Goal: Task Accomplishment & Management: Manage account settings

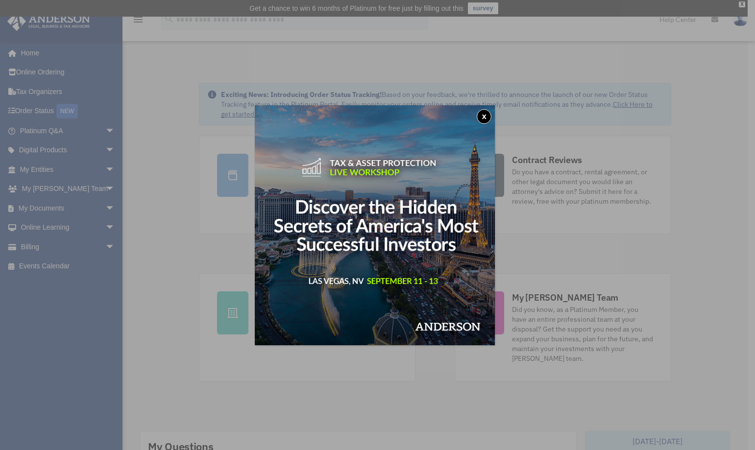
click at [98, 205] on div "x" at bounding box center [377, 225] width 755 height 450
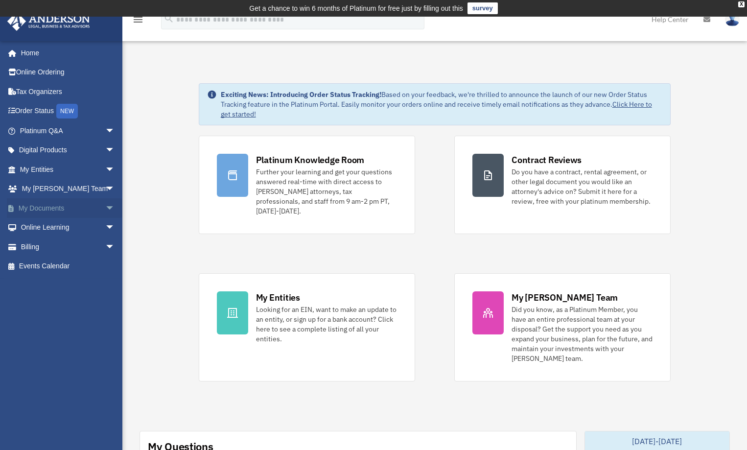
click at [105, 206] on span "arrow_drop_down" at bounding box center [115, 208] width 20 height 20
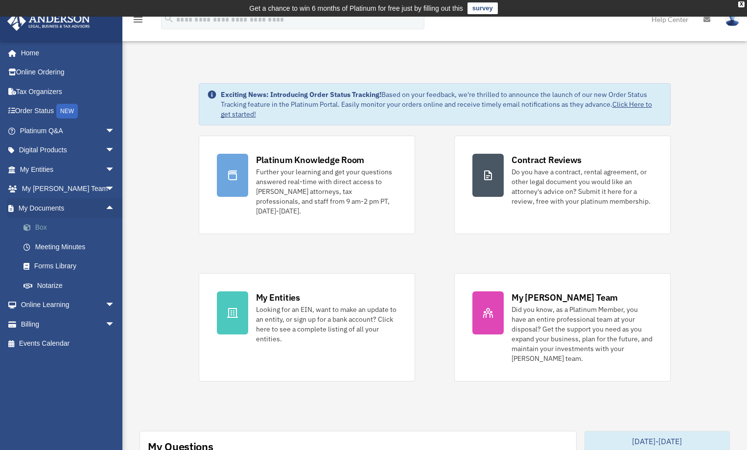
click at [38, 225] on link "Box" at bounding box center [72, 228] width 116 height 20
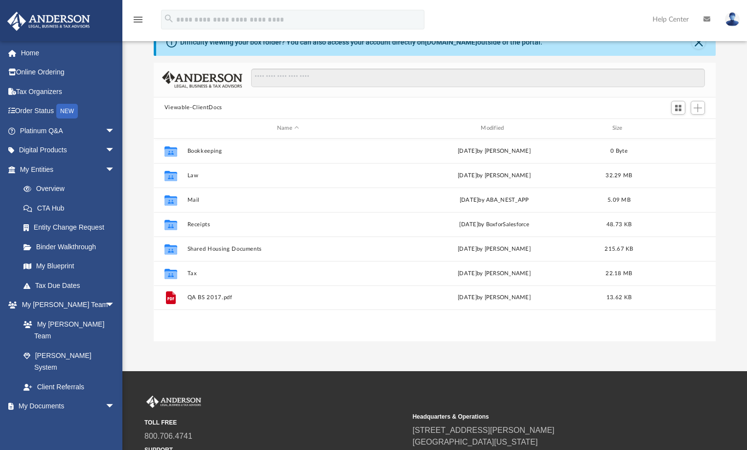
scroll to position [98, 0]
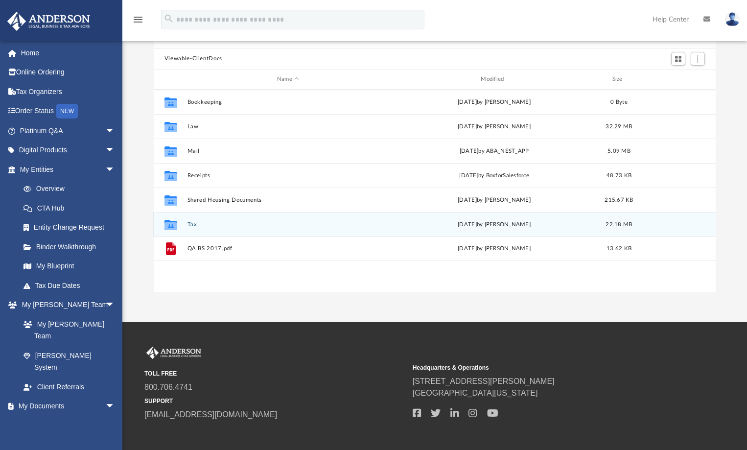
click at [192, 221] on button "Tax" at bounding box center [288, 224] width 202 height 6
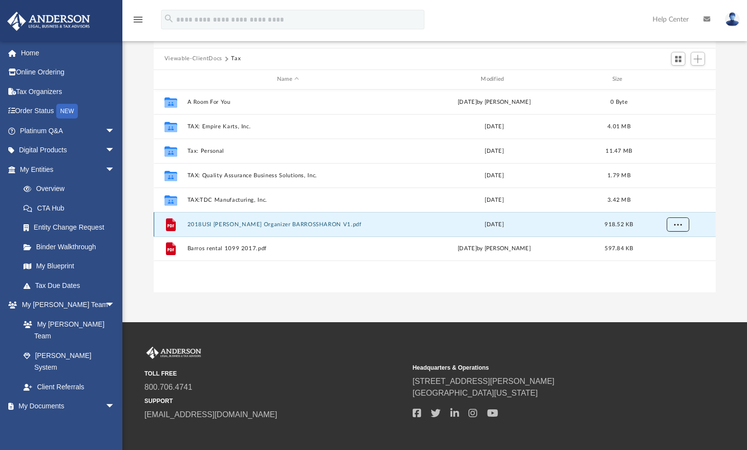
click at [680, 224] on span "More options" at bounding box center [678, 223] width 8 height 5
click at [695, 58] on span "Add" at bounding box center [698, 59] width 8 height 8
click at [676, 78] on li "Upload" at bounding box center [683, 78] width 31 height 10
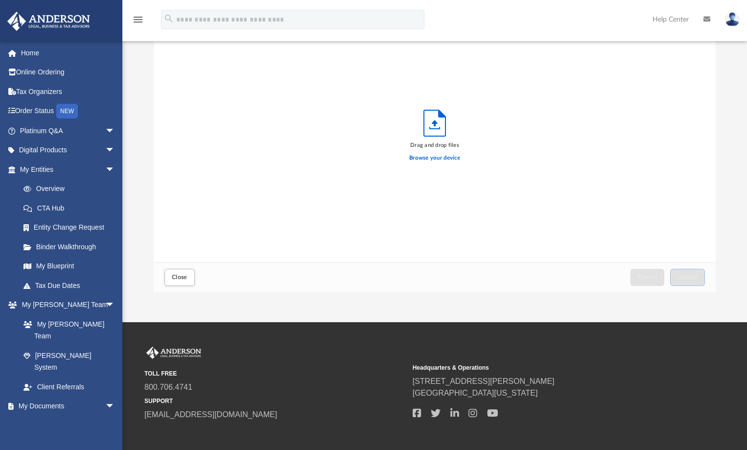
scroll to position [241, 555]
click at [425, 158] on label "Browse your device" at bounding box center [434, 158] width 51 height 9
click at [0, 0] on input "Browse your device" at bounding box center [0, 0] width 0 height 0
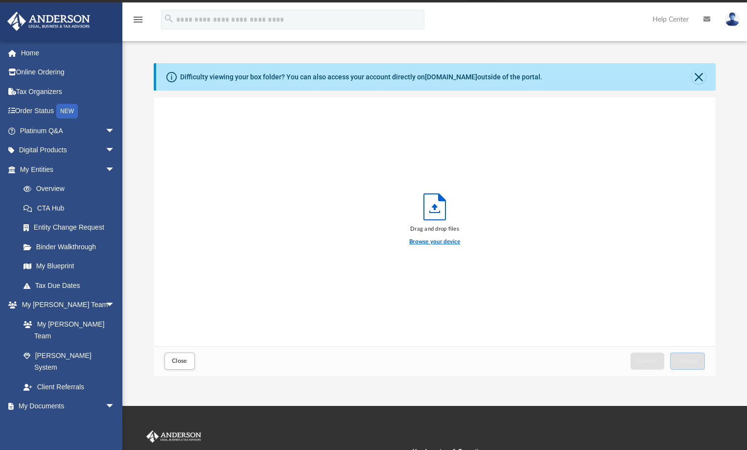
scroll to position [0, 0]
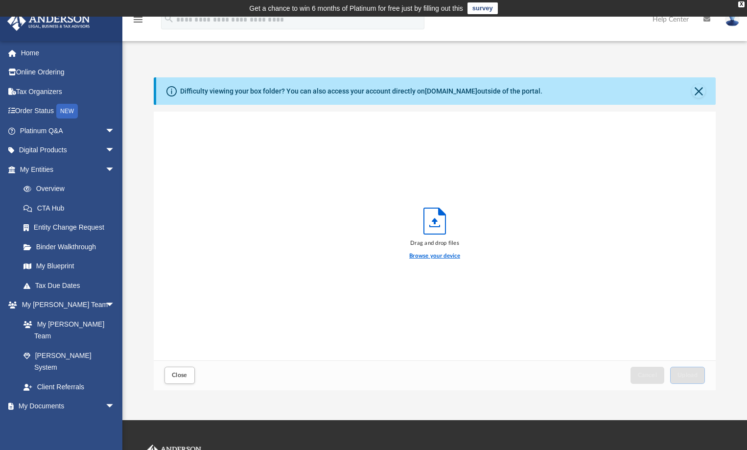
click at [434, 254] on label "Browse your device" at bounding box center [434, 256] width 51 height 9
click at [0, 0] on input "Browse your device" at bounding box center [0, 0] width 0 height 0
click at [702, 92] on button "Close" at bounding box center [699, 91] width 14 height 14
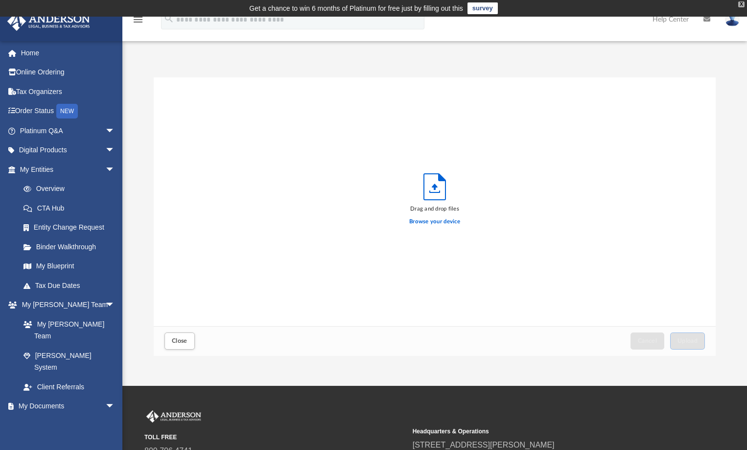
click at [741, 5] on div "X" at bounding box center [741, 4] width 6 height 6
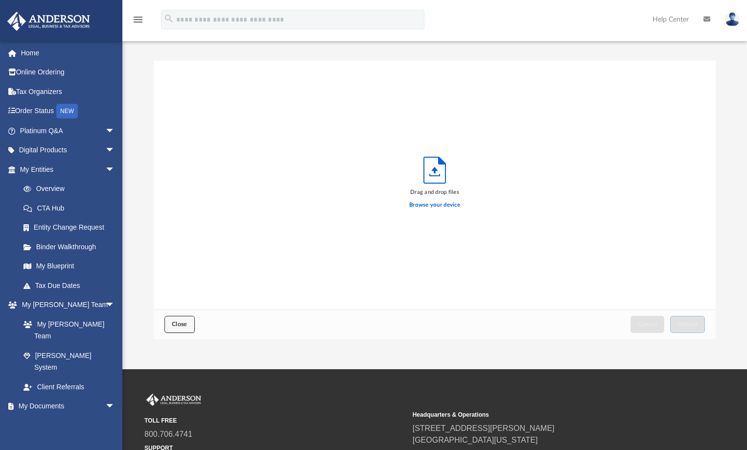
click at [177, 324] on span "Close" at bounding box center [180, 324] width 16 height 6
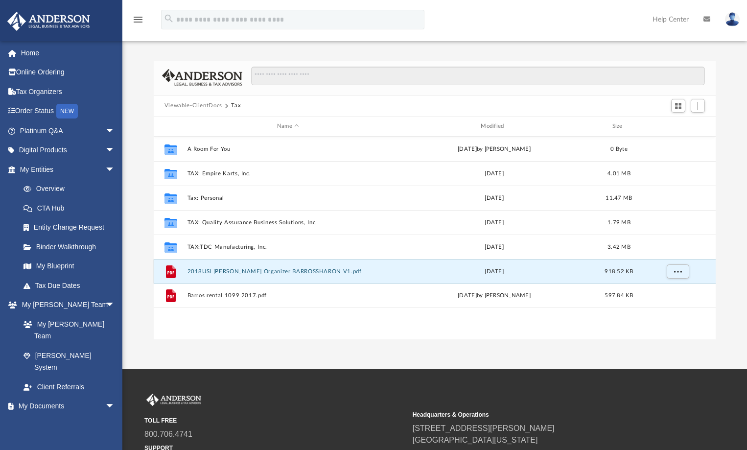
click at [238, 273] on button "2018USI [PERSON_NAME] Organizer BARROSSHARON V1.pdf" at bounding box center [288, 271] width 202 height 6
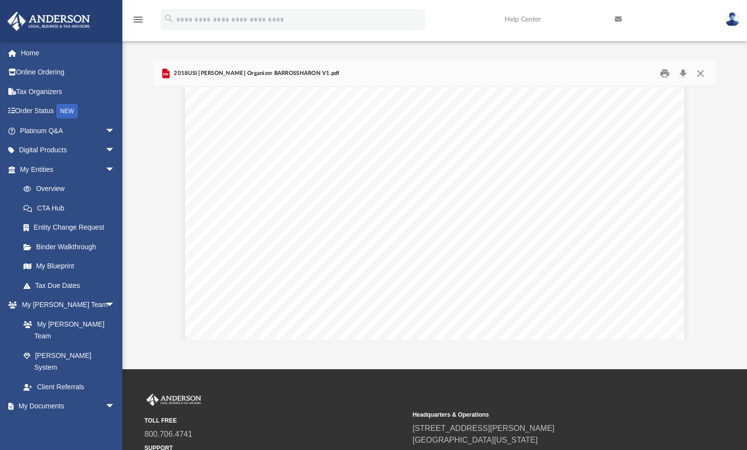
scroll to position [832, 0]
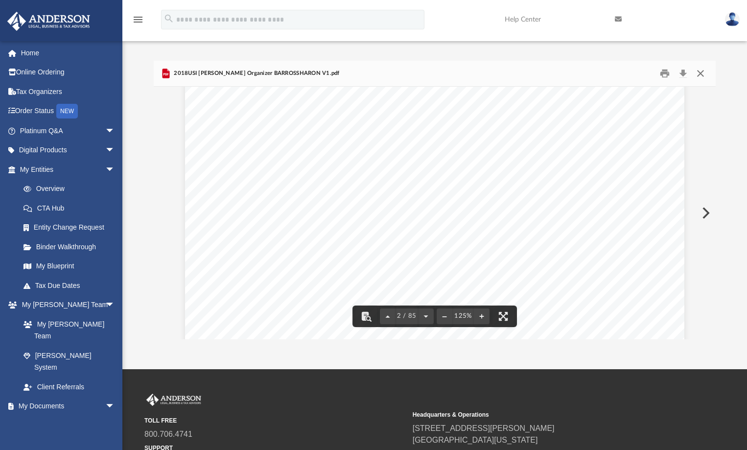
click at [698, 75] on button "Close" at bounding box center [701, 73] width 18 height 15
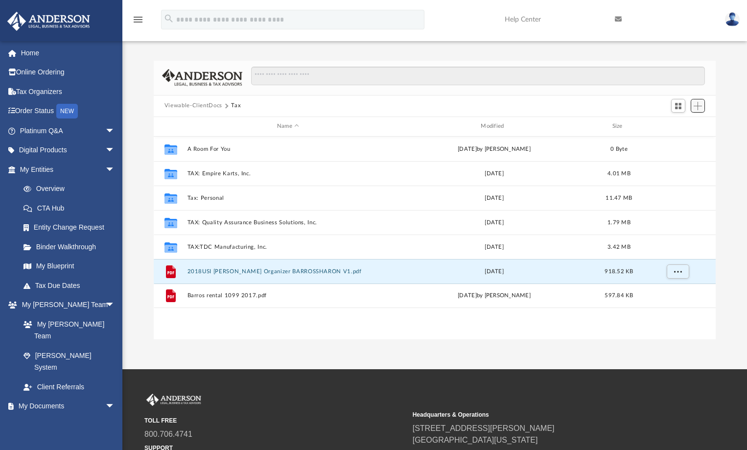
click at [697, 104] on span "Add" at bounding box center [698, 106] width 8 height 8
click at [685, 141] on li "New Folder" at bounding box center [683, 141] width 31 height 10
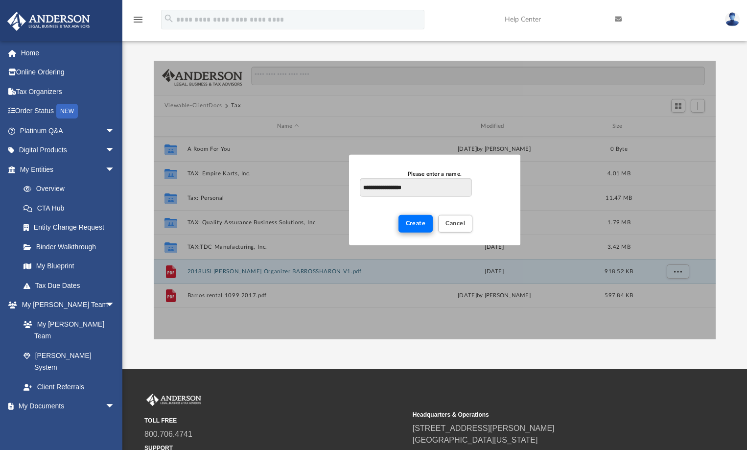
type input "**********"
click at [413, 223] on span "Create" at bounding box center [416, 223] width 20 height 6
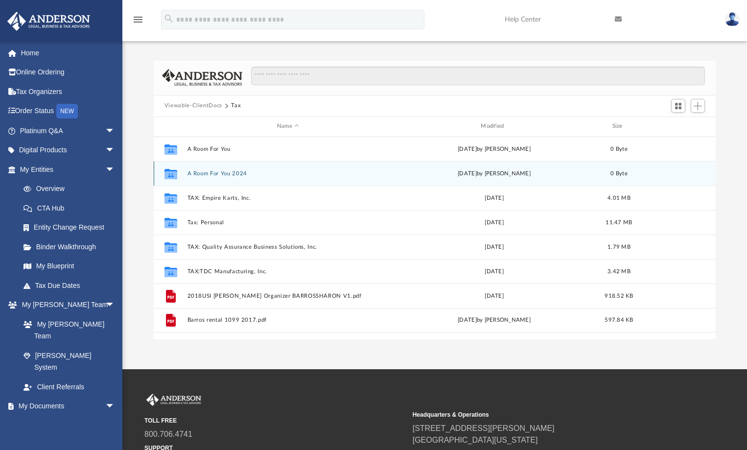
click at [681, 172] on div "Collaborated Folder A Room For You 2024 [DATE] by [PERSON_NAME] 0 Byte" at bounding box center [435, 173] width 562 height 24
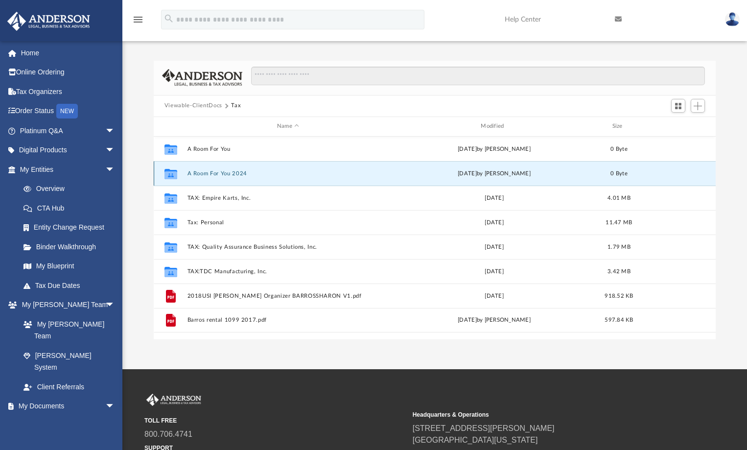
click at [199, 173] on button "A Room For You 2024" at bounding box center [288, 173] width 202 height 6
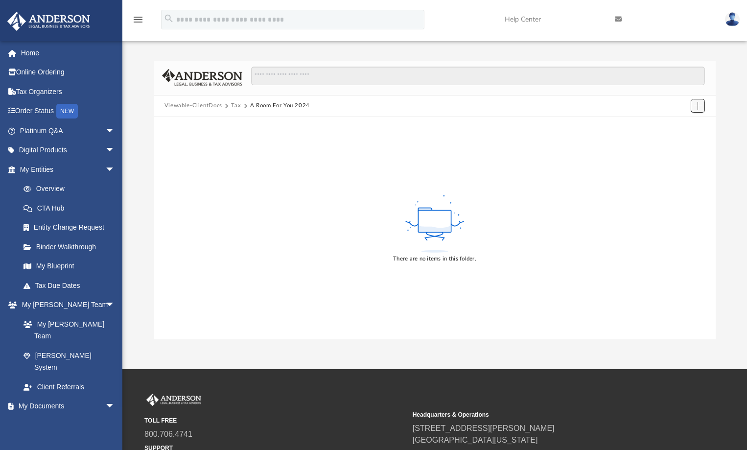
click at [699, 106] on span "Add" at bounding box center [698, 106] width 8 height 8
click at [674, 124] on li "Upload" at bounding box center [683, 125] width 31 height 10
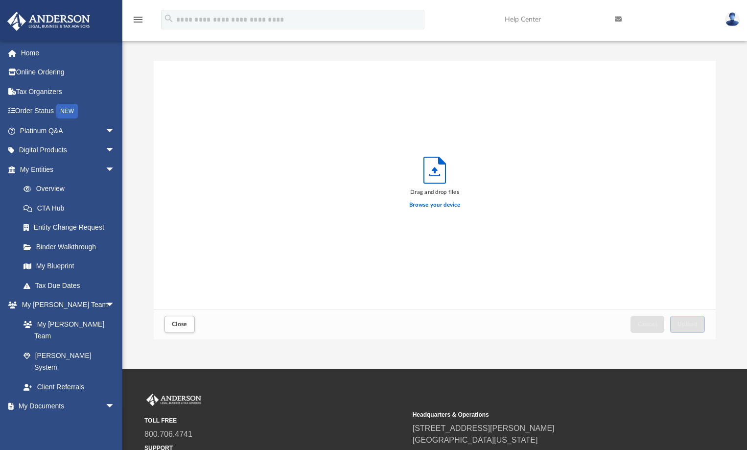
scroll to position [241, 555]
click at [449, 204] on label "Browse your device" at bounding box center [434, 205] width 51 height 9
click at [0, 0] on input "Browse your device" at bounding box center [0, 0] width 0 height 0
click at [177, 323] on span "Close" at bounding box center [180, 324] width 16 height 6
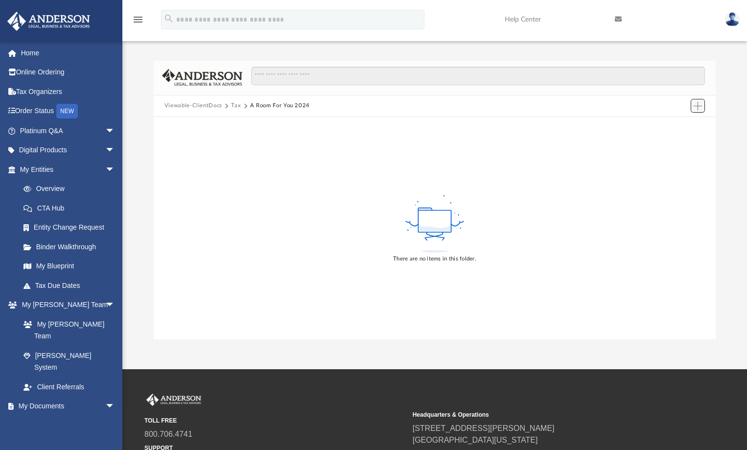
click at [699, 106] on span "Add" at bounding box center [698, 106] width 8 height 8
click at [683, 127] on li "Upload" at bounding box center [683, 125] width 31 height 10
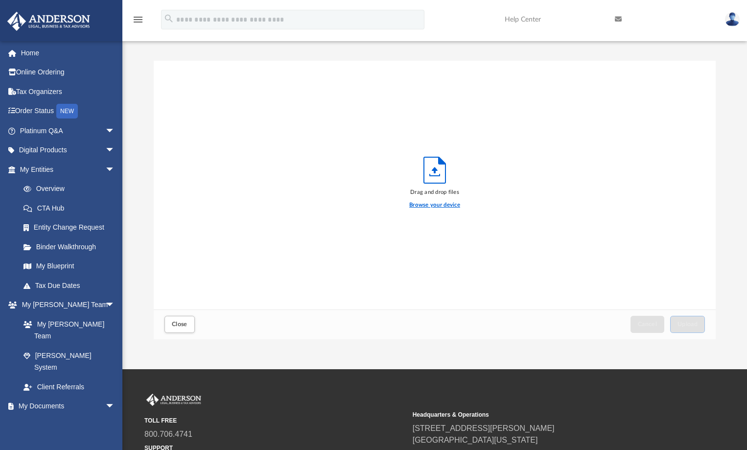
click at [428, 206] on label "Browse your device" at bounding box center [434, 205] width 51 height 9
click at [0, 0] on input "Browse your device" at bounding box center [0, 0] width 0 height 0
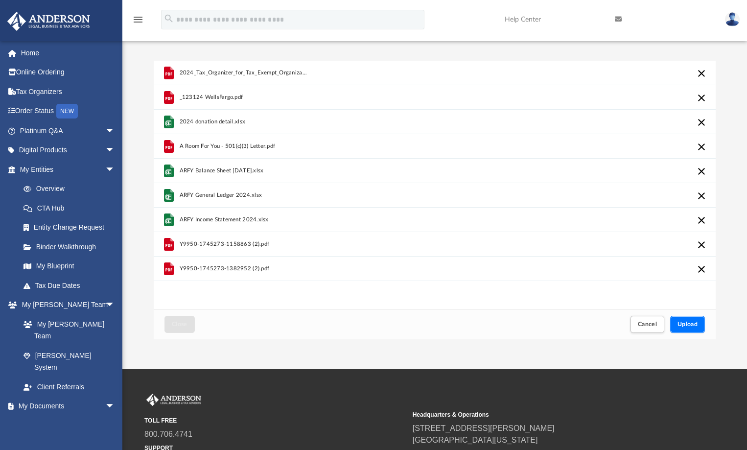
click at [689, 321] on button "Upload" at bounding box center [687, 324] width 35 height 17
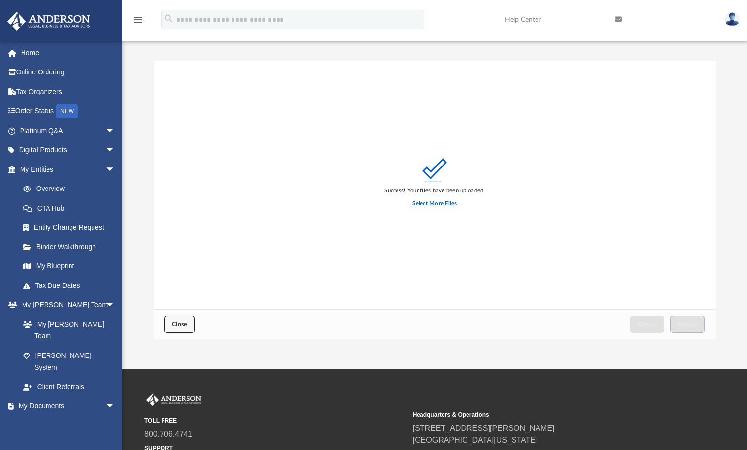
click at [176, 327] on span "Close" at bounding box center [180, 324] width 16 height 6
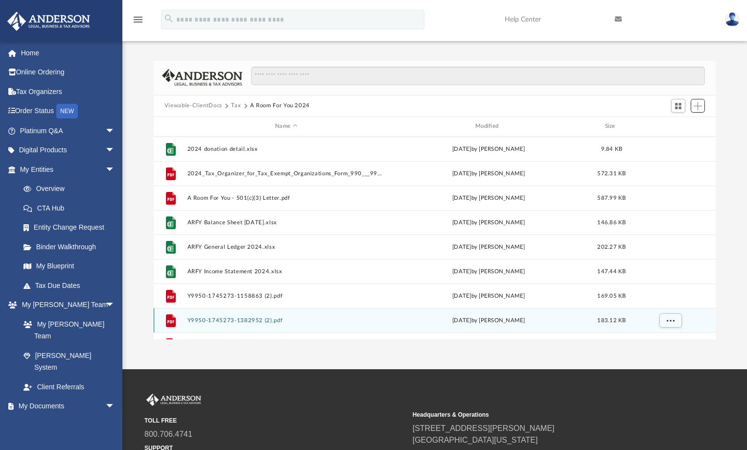
scroll to position [18, 0]
